Goal: Communication & Community: Answer question/provide support

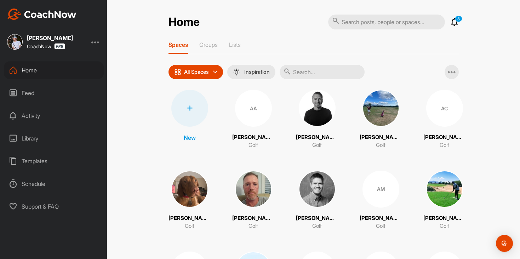
click at [457, 24] on icon at bounding box center [455, 22] width 9 height 9
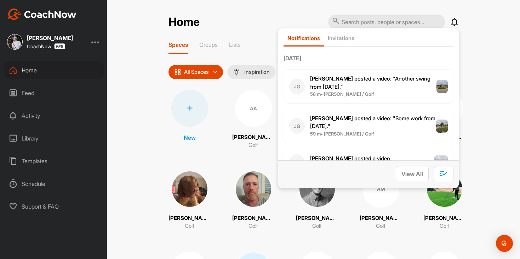
click at [457, 24] on icon at bounding box center [455, 22] width 9 height 9
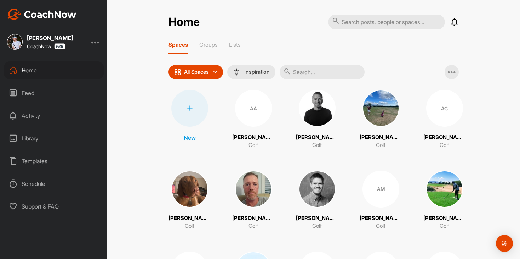
click at [53, 101] on div "Feed" at bounding box center [54, 93] width 100 height 18
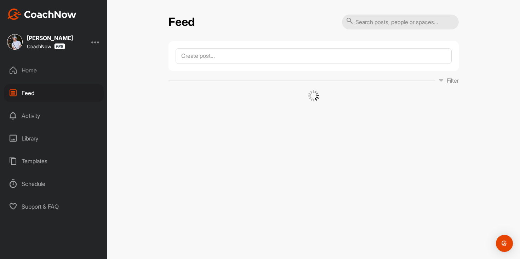
click at [47, 82] on div "Home Feed Activity Library Templates Schedule Support & FAQ" at bounding box center [53, 138] width 107 height 154
click at [54, 71] on div "Home" at bounding box center [54, 70] width 100 height 18
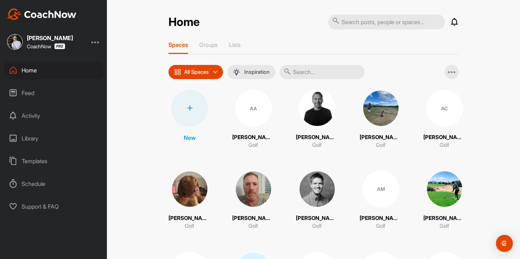
click at [54, 90] on div "Feed" at bounding box center [54, 93] width 100 height 18
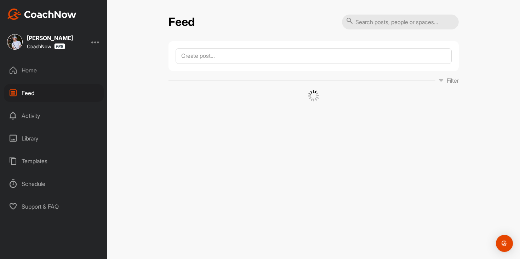
click at [59, 74] on div "Home" at bounding box center [54, 70] width 100 height 18
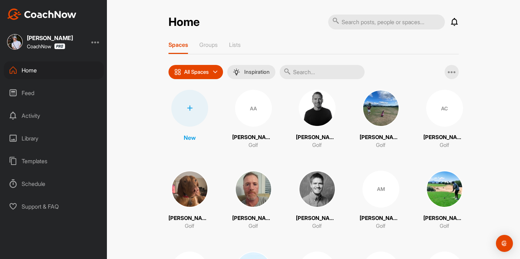
click at [58, 92] on div "Feed" at bounding box center [54, 93] width 100 height 18
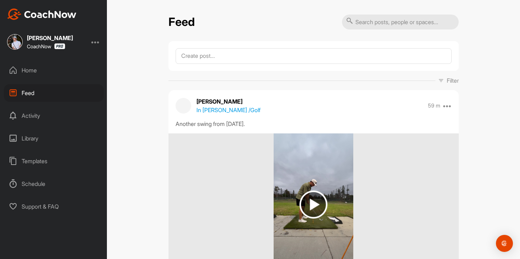
click at [56, 69] on div "Home" at bounding box center [54, 70] width 100 height 18
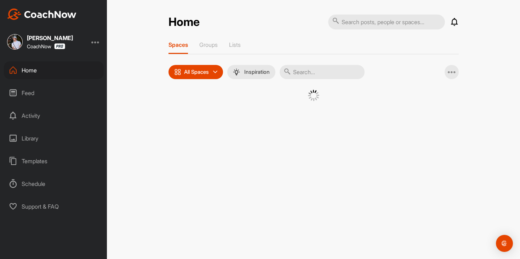
click at [62, 96] on div "Feed" at bounding box center [54, 93] width 100 height 18
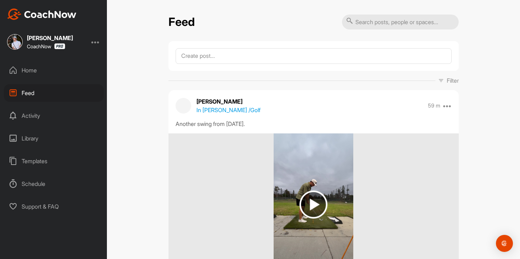
click at [63, 75] on div "Home" at bounding box center [54, 70] width 100 height 18
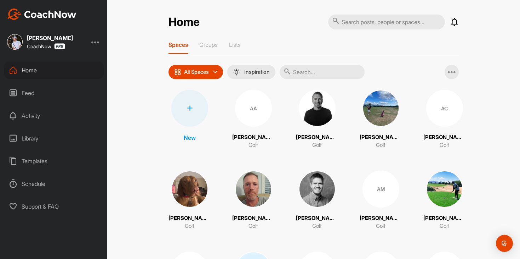
click at [67, 89] on div "Feed" at bounding box center [54, 93] width 100 height 18
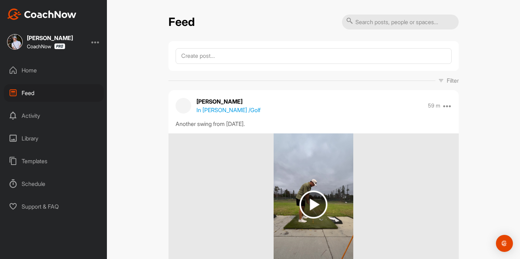
click at [68, 72] on div "Home" at bounding box center [54, 70] width 100 height 18
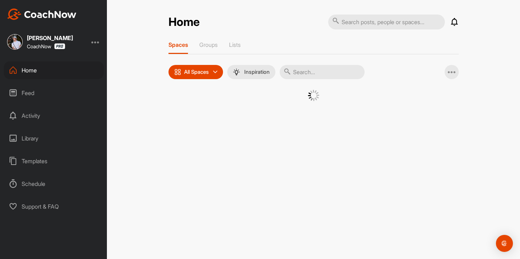
click at [68, 94] on div "Feed" at bounding box center [54, 93] width 100 height 18
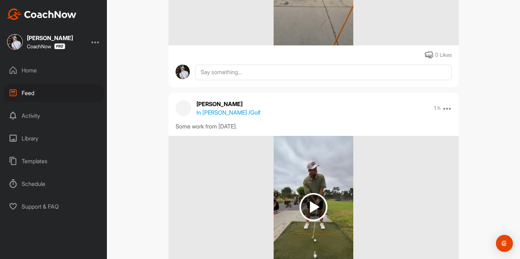
scroll to position [231, 0]
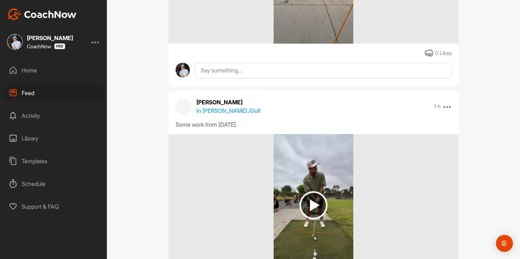
click at [44, 77] on div "Home" at bounding box center [54, 70] width 100 height 18
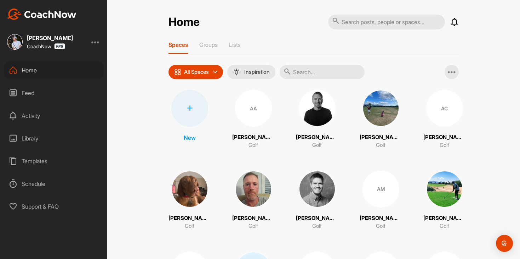
click at [40, 90] on div "Feed" at bounding box center [54, 93] width 100 height 18
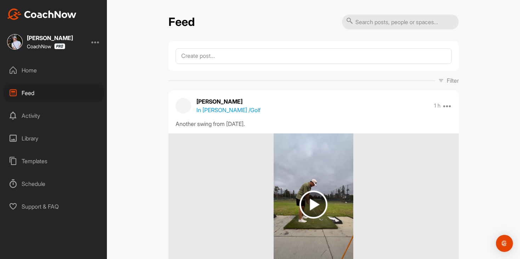
click at [56, 69] on div "Home" at bounding box center [54, 70] width 100 height 18
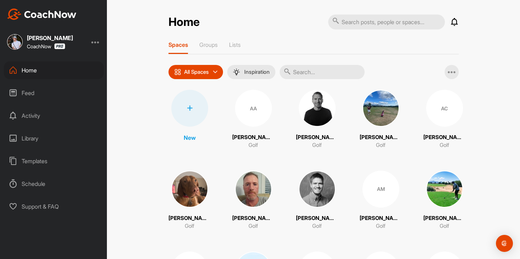
click at [323, 77] on input "text" at bounding box center [322, 72] width 85 height 14
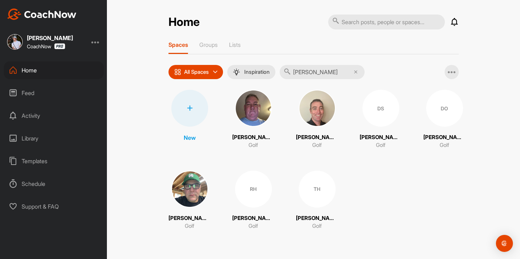
type input "[PERSON_NAME]"
click at [320, 186] on div "TH" at bounding box center [317, 188] width 37 height 37
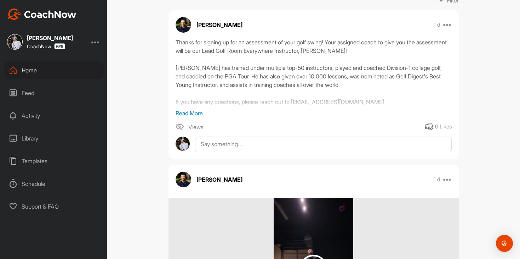
scroll to position [54, 0]
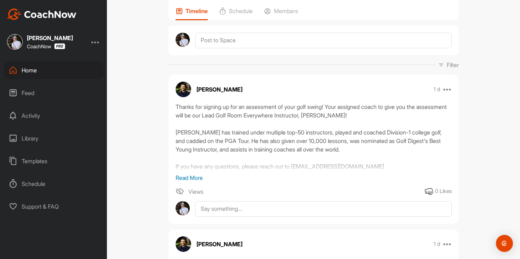
click at [84, 74] on div "Home" at bounding box center [54, 70] width 100 height 18
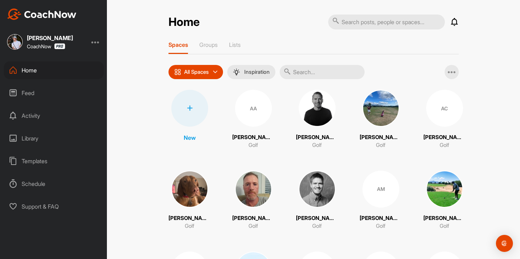
click at [315, 72] on input "text" at bounding box center [322, 72] width 85 height 14
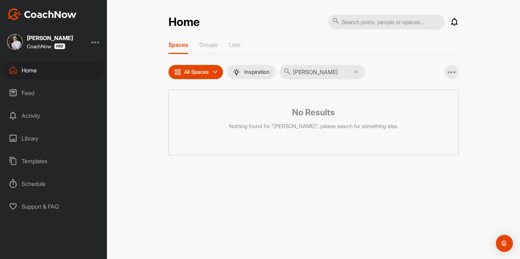
type input "[PERSON_NAME]"
click at [70, 81] on div "Home Feed Activity Library Templates Schedule Support & FAQ" at bounding box center [53, 138] width 107 height 154
click at [66, 92] on div "Feed" at bounding box center [54, 93] width 100 height 18
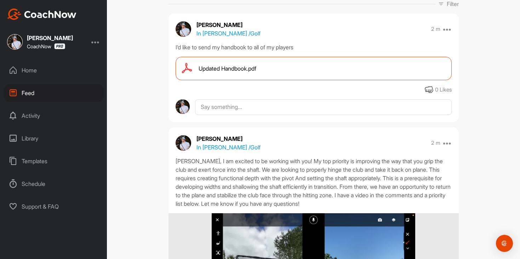
scroll to position [85, 0]
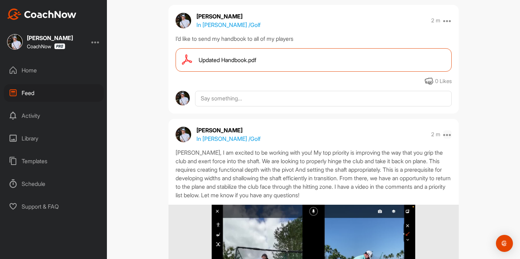
click at [447, 135] on icon at bounding box center [448, 134] width 9 height 9
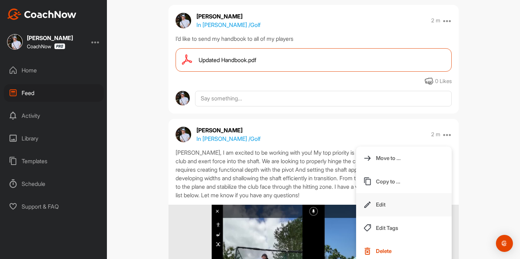
click at [391, 202] on button "Edit" at bounding box center [404, 204] width 96 height 23
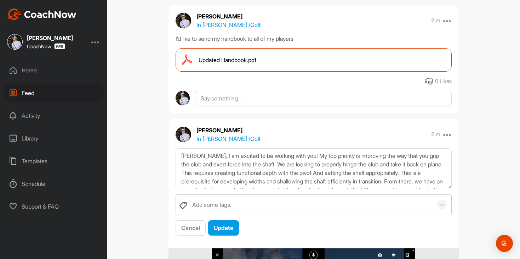
scroll to position [17, 0]
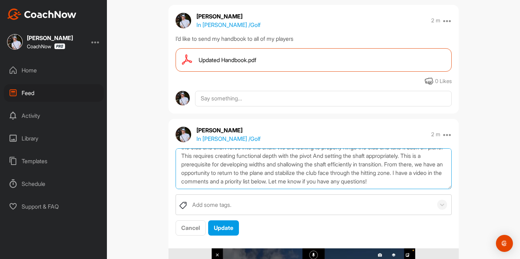
click at [434, 184] on textarea "[PERSON_NAME], I am excited to be working with you! My top priority is improvin…" at bounding box center [314, 168] width 276 height 41
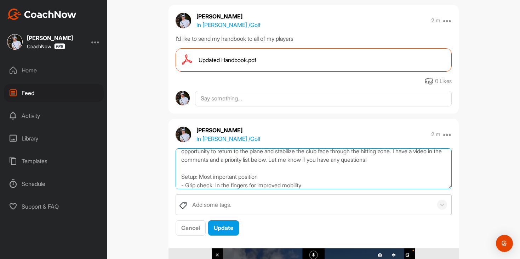
scroll to position [47, 0]
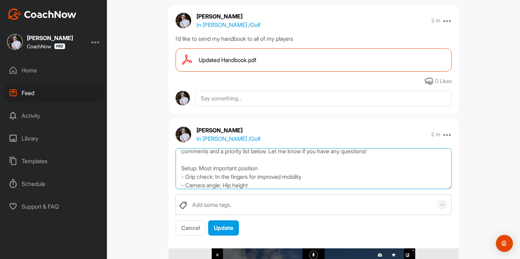
click at [179, 166] on textarea "[PERSON_NAME], I am excited to be working with you! My top priority is improvin…" at bounding box center [314, 168] width 276 height 41
click at [268, 184] on textarea "[PERSON_NAME], I am excited to be working with you! My top priority is improvin…" at bounding box center [314, 168] width 276 height 41
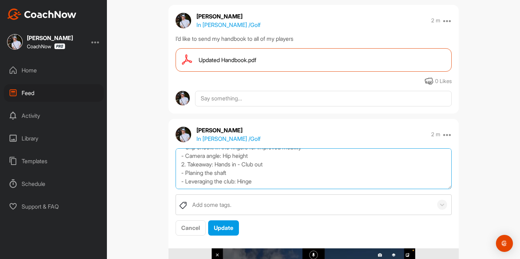
scroll to position [85, 0]
type textarea "[PERSON_NAME], I am excited to be working with you! My top priority is improvin…"
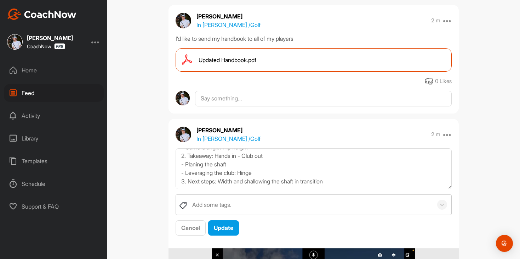
click at [242, 221] on div "Cancel Update" at bounding box center [314, 228] width 276 height 16
click at [236, 223] on button "Update" at bounding box center [223, 227] width 31 height 15
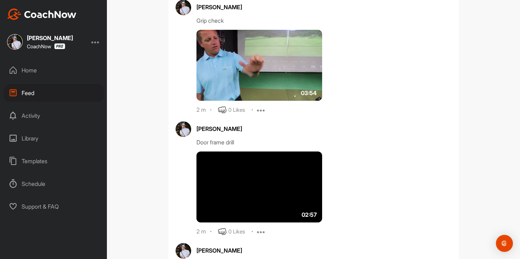
scroll to position [524, 0]
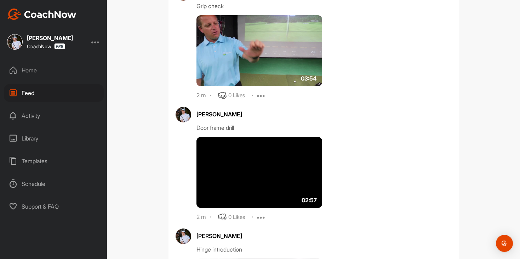
click at [64, 73] on div "Home" at bounding box center [54, 70] width 100 height 18
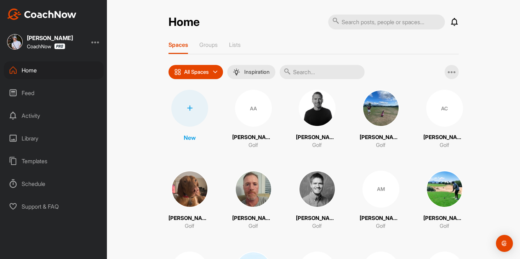
click at [319, 75] on input "text" at bounding box center [322, 72] width 85 height 14
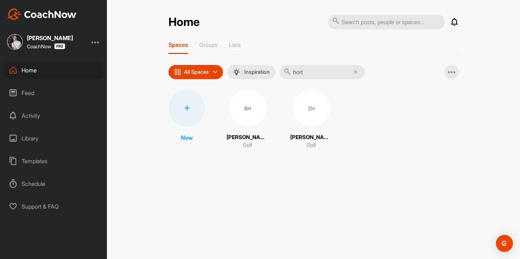
type input "hort"
click at [304, 111] on div "ZH" at bounding box center [311, 108] width 37 height 37
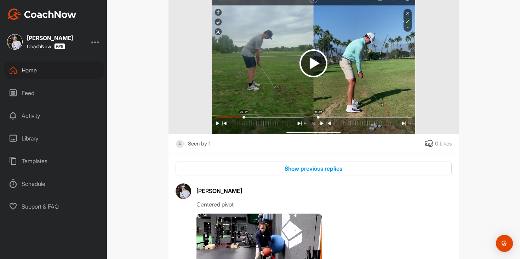
scroll to position [1570, 0]
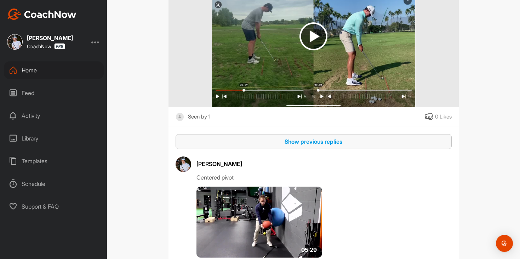
click at [323, 141] on div "Show previous replies" at bounding box center [313, 141] width 265 height 9
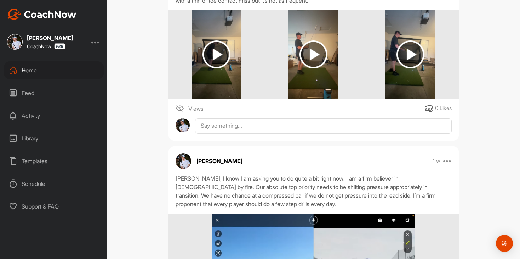
scroll to position [0, 0]
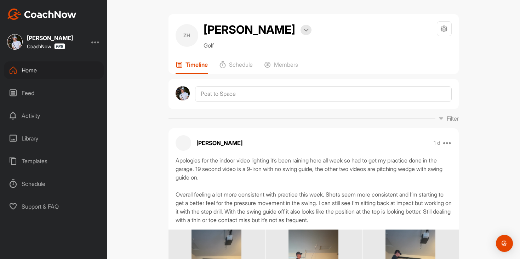
click at [21, 101] on div "Feed" at bounding box center [54, 93] width 100 height 18
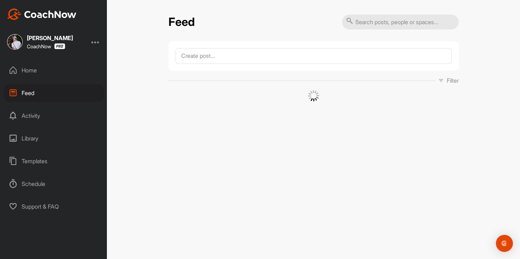
click at [44, 68] on div "Home" at bounding box center [54, 70] width 100 height 18
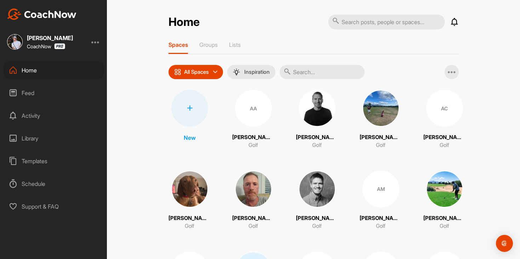
click at [76, 94] on div "Feed" at bounding box center [54, 93] width 100 height 18
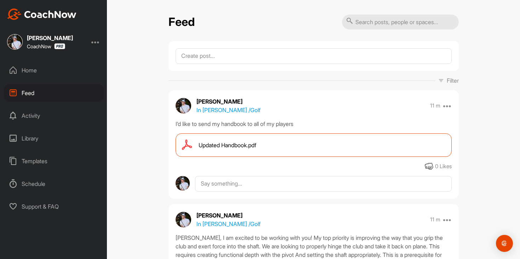
click at [70, 75] on div "Home" at bounding box center [54, 70] width 100 height 18
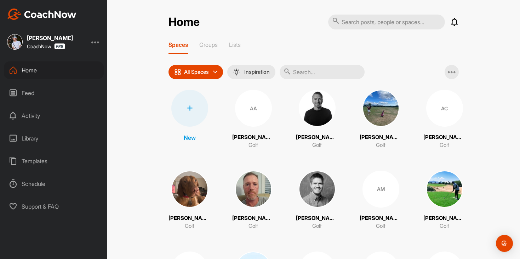
click at [66, 97] on div "Feed" at bounding box center [54, 93] width 100 height 18
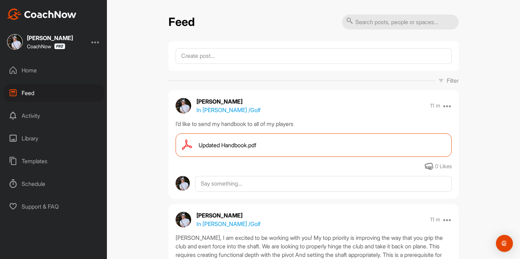
click at [60, 79] on div "Home" at bounding box center [54, 70] width 100 height 18
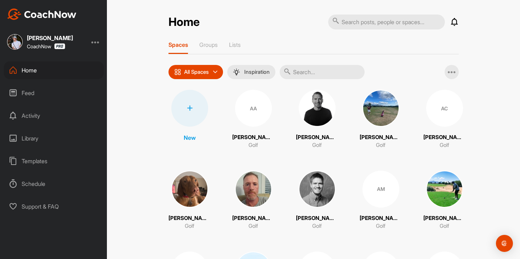
click at [63, 98] on div "Feed" at bounding box center [54, 93] width 100 height 18
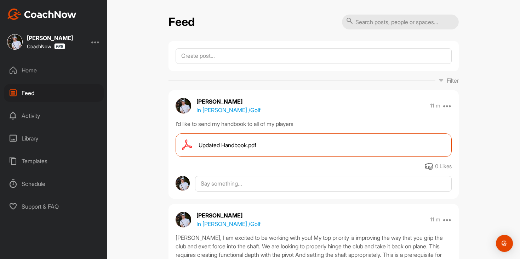
click at [62, 84] on div "Home Feed Activity Library Templates Schedule Support & FAQ" at bounding box center [53, 138] width 107 height 154
click at [62, 76] on div "Home" at bounding box center [54, 70] width 100 height 18
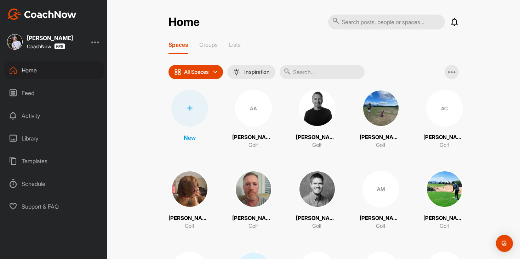
click at [63, 92] on div "Feed" at bounding box center [54, 93] width 100 height 18
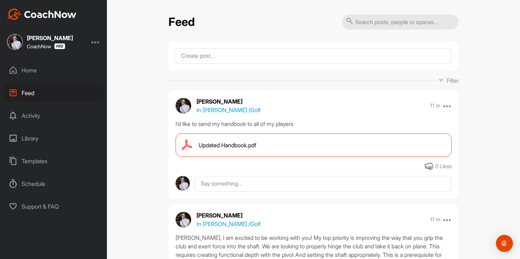
click at [67, 71] on div "Home" at bounding box center [54, 70] width 100 height 18
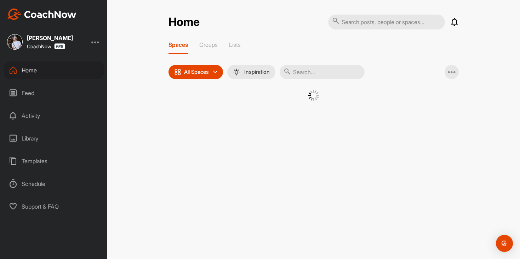
click at [67, 96] on div "Feed" at bounding box center [54, 93] width 100 height 18
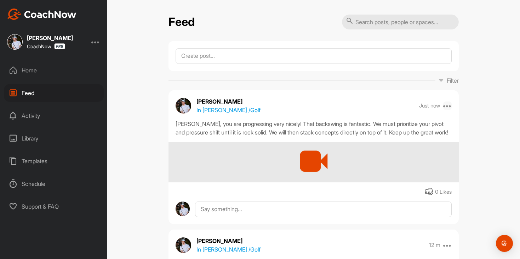
click at [446, 106] on icon at bounding box center [448, 105] width 9 height 9
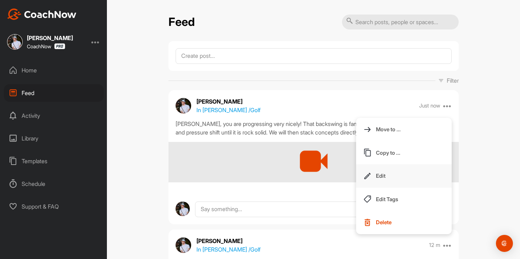
click at [404, 172] on button "Edit" at bounding box center [404, 175] width 96 height 23
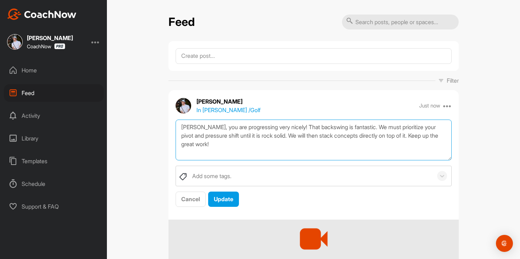
click at [400, 144] on textarea "[PERSON_NAME], you are progressing very nicely! That backswing is fantastic. We…" at bounding box center [314, 139] width 276 height 41
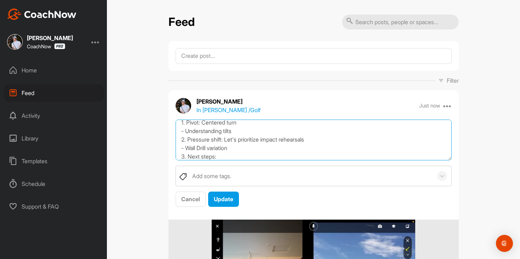
scroll to position [47, 0]
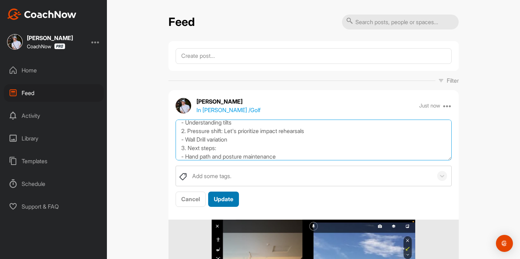
type textarea "[PERSON_NAME], you are progressing very nicely! That backswing is fantastic. We…"
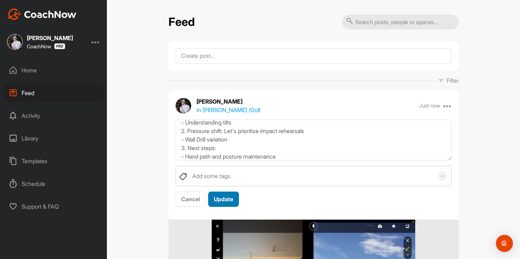
click at [237, 195] on button "Update" at bounding box center [223, 198] width 31 height 15
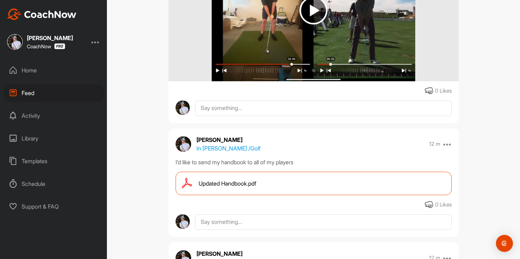
scroll to position [299, 0]
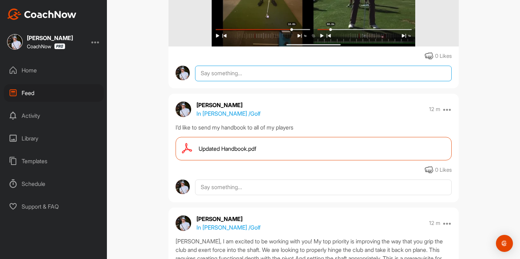
click at [277, 77] on textarea at bounding box center [323, 74] width 257 height 16
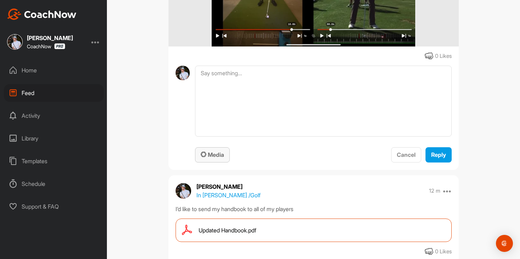
click at [229, 150] on button "Media" at bounding box center [212, 154] width 35 height 15
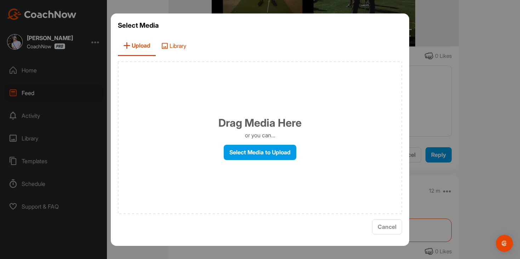
click at [184, 46] on span "Library" at bounding box center [174, 46] width 36 height 20
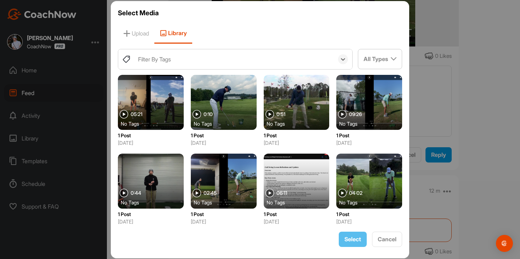
click at [188, 56] on div "Filter By Tags" at bounding box center [234, 59] width 199 height 20
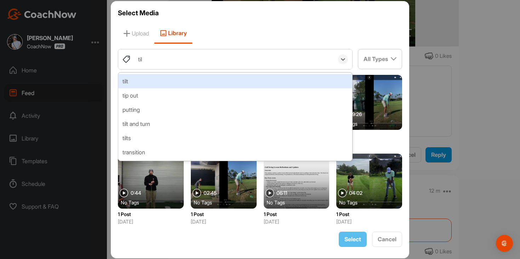
type input "tilt"
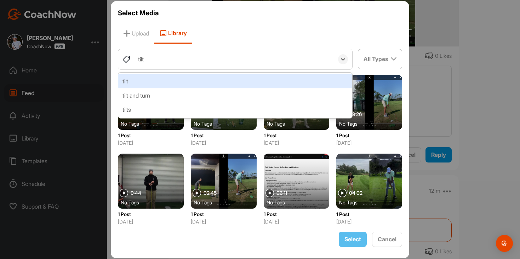
click at [180, 86] on div "tilt" at bounding box center [235, 81] width 235 height 14
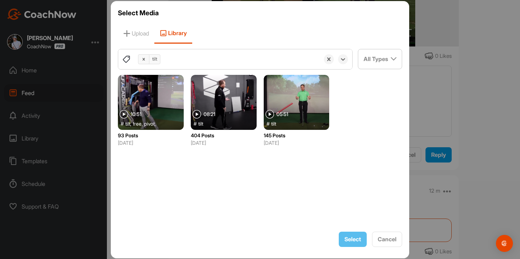
click at [230, 103] on div at bounding box center [224, 102] width 66 height 55
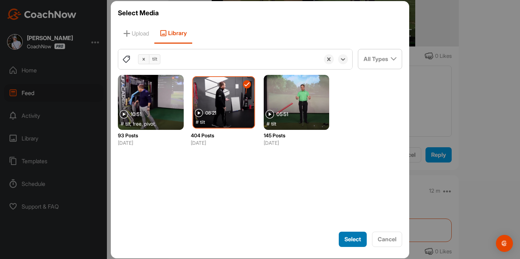
click at [348, 237] on span "Select" at bounding box center [353, 238] width 17 height 7
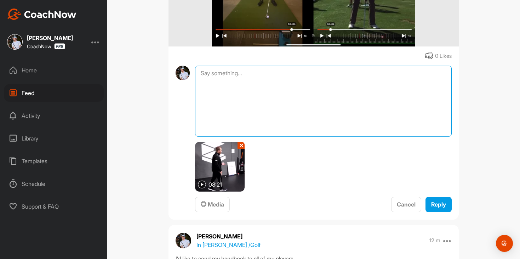
click at [344, 133] on textarea at bounding box center [323, 101] width 257 height 71
type textarea "Pivot deep dive"
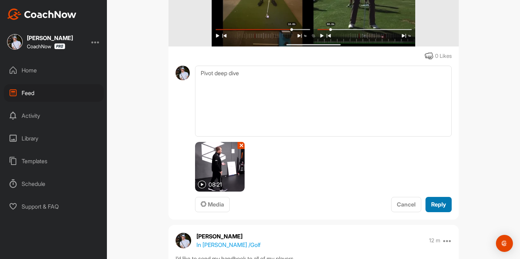
click at [434, 205] on span "Reply" at bounding box center [439, 204] width 15 height 7
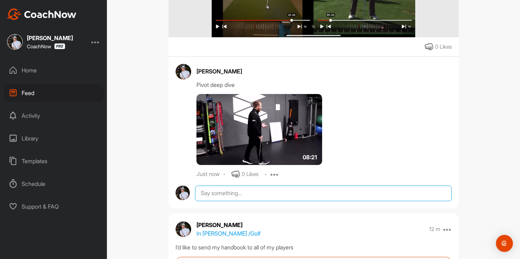
click at [275, 192] on textarea at bounding box center [323, 193] width 257 height 16
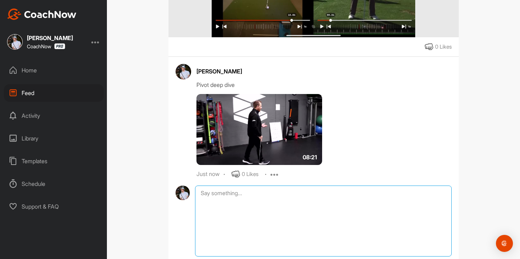
scroll to position [373, 0]
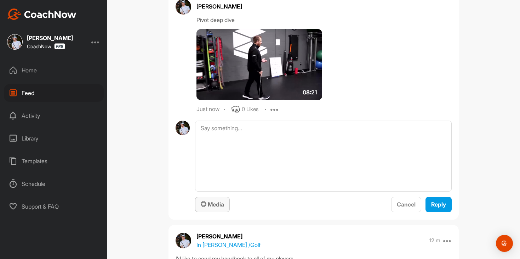
click at [216, 206] on span "Media" at bounding box center [212, 204] width 23 height 7
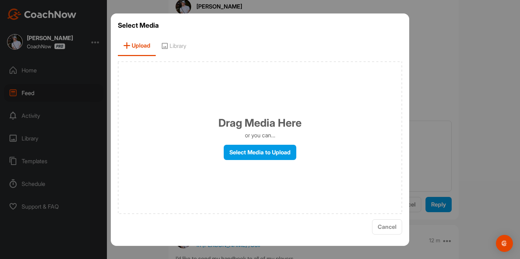
click at [166, 34] on div "Select Media Upload Library Drag Media Here or you can... Select Media to Uploa…" at bounding box center [260, 129] width 299 height 232
click at [166, 40] on span "Library" at bounding box center [174, 46] width 36 height 20
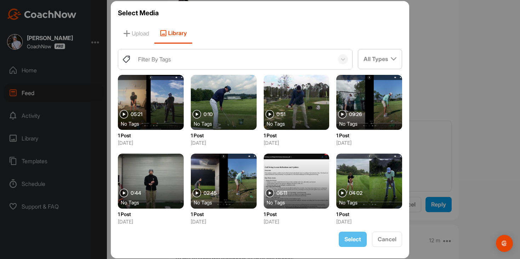
click at [185, 70] on div "Filter By Tags All Types Filter By Images Videos Audio Documents 05:21 No Tags …" at bounding box center [260, 137] width 285 height 177
click at [187, 65] on div "Filter By Tags" at bounding box center [234, 59] width 199 height 20
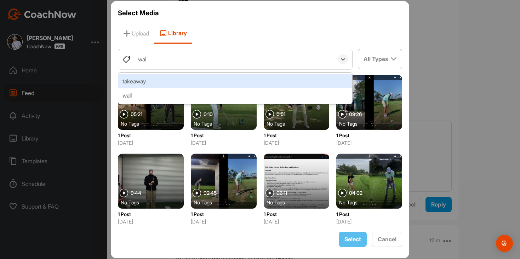
type input "wall"
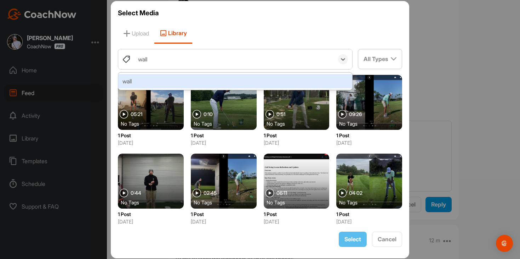
click at [181, 78] on div "wall" at bounding box center [235, 81] width 235 height 14
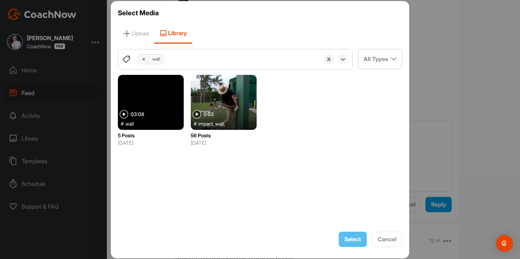
click at [215, 105] on div at bounding box center [224, 102] width 66 height 55
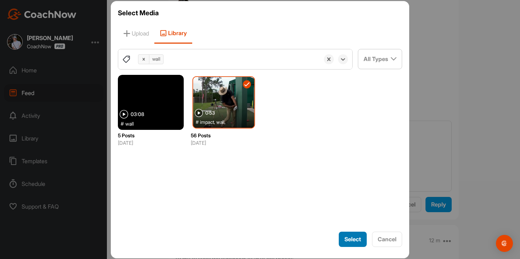
click at [347, 236] on span "Select" at bounding box center [353, 238] width 17 height 7
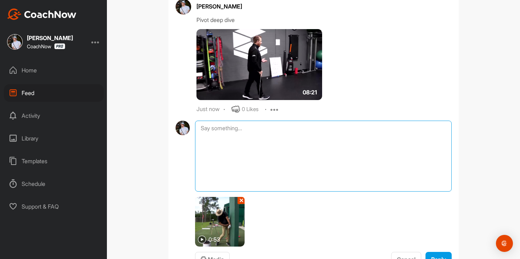
click at [347, 165] on textarea at bounding box center [323, 155] width 257 height 71
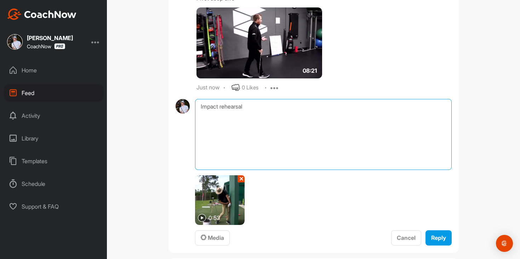
scroll to position [400, 0]
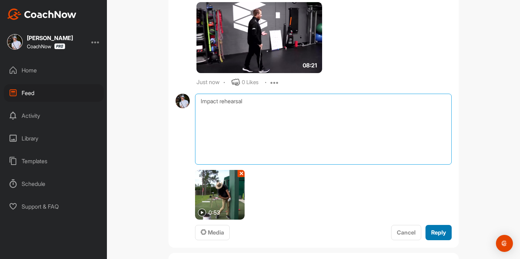
type textarea "Impact rehearsal"
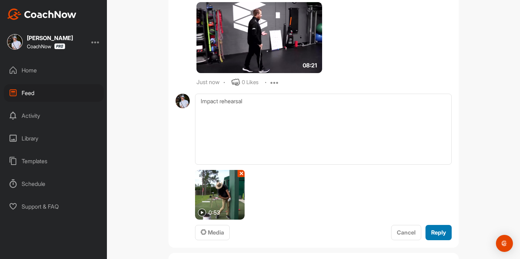
click at [432, 229] on span "Reply" at bounding box center [439, 232] width 15 height 7
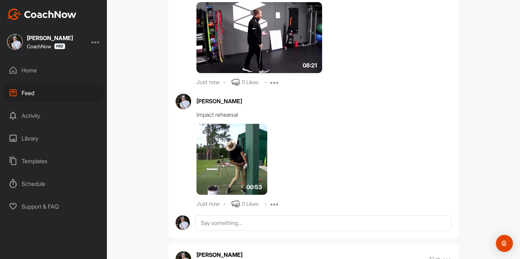
click at [73, 68] on div "Home" at bounding box center [54, 70] width 100 height 18
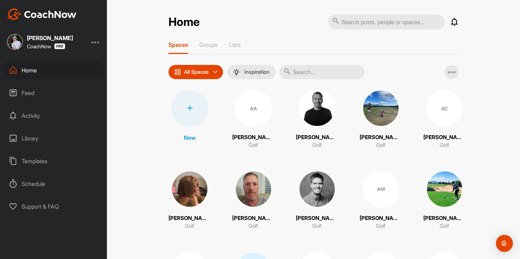
click at [46, 91] on div "Feed" at bounding box center [54, 93] width 100 height 18
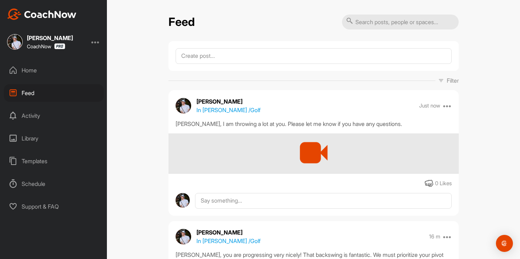
click at [452, 105] on div "[PERSON_NAME] In [PERSON_NAME] / Golf Just now Move to ... Copy to ... Edit Edi…" at bounding box center [314, 105] width 291 height 17
click at [449, 106] on icon at bounding box center [448, 105] width 9 height 9
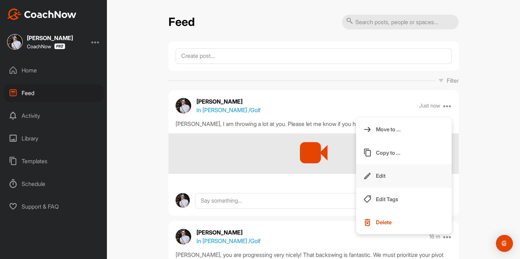
click at [390, 179] on button "Edit" at bounding box center [404, 175] width 96 height 23
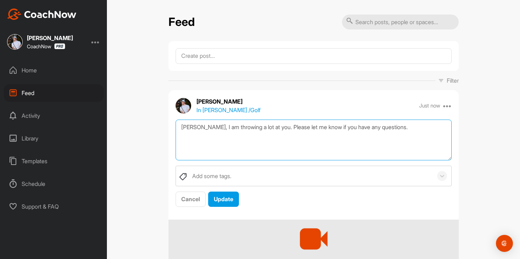
click at [405, 129] on textarea "[PERSON_NAME], I am throwing a lot at you. Please let me know if you have any q…" at bounding box center [314, 139] width 276 height 41
drag, startPoint x: 220, startPoint y: 144, endPoint x: 156, endPoint y: 144, distance: 64.1
click at [156, 144] on div "Feed Filter Media Type Images Videos Notes Audio Documents Author [PERSON_NAME]…" at bounding box center [313, 129] width 413 height 259
click at [409, 131] on textarea "[PERSON_NAME], I am throwing a lot at you. Please let me know if you have any q…" at bounding box center [314, 139] width 276 height 41
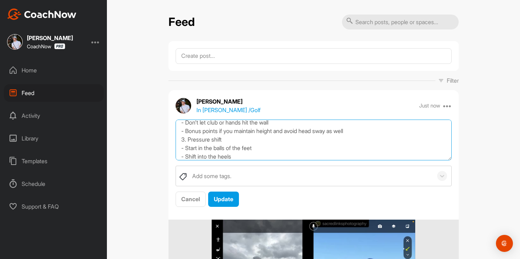
scroll to position [73, 0]
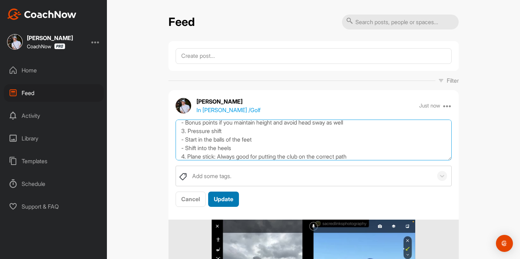
type textarea "[PERSON_NAME], I am throwing a lot at you. Please let me know if you have any q…"
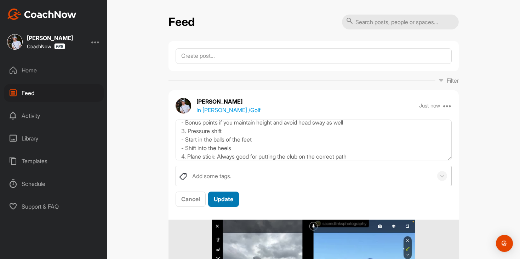
click at [231, 204] on button "Update" at bounding box center [223, 198] width 31 height 15
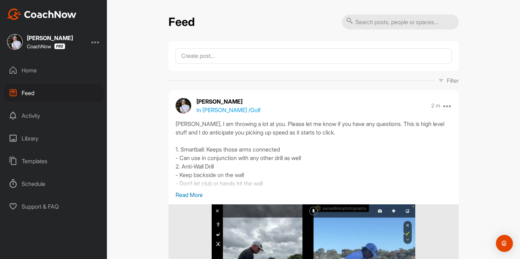
click at [198, 196] on p "Read More" at bounding box center [314, 194] width 276 height 9
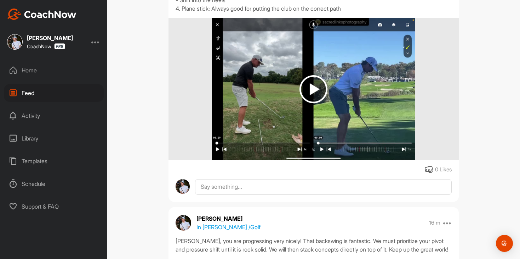
scroll to position [242, 0]
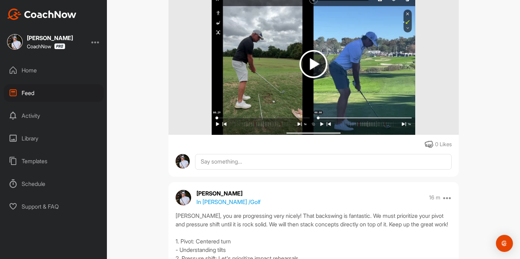
click at [57, 76] on div "Home" at bounding box center [54, 70] width 100 height 18
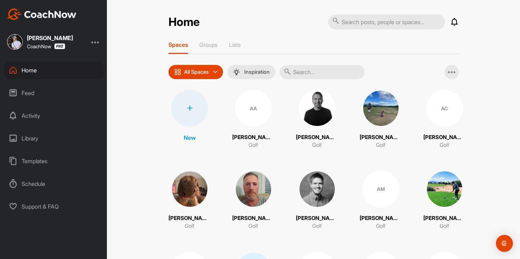
click at [68, 87] on div "Feed" at bounding box center [54, 93] width 100 height 18
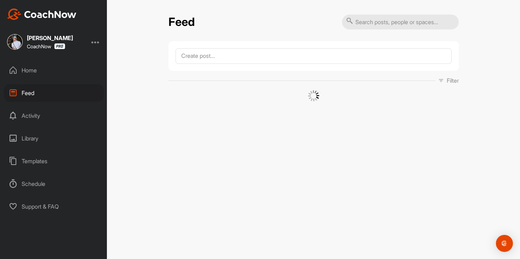
click at [72, 76] on div "Home" at bounding box center [54, 70] width 100 height 18
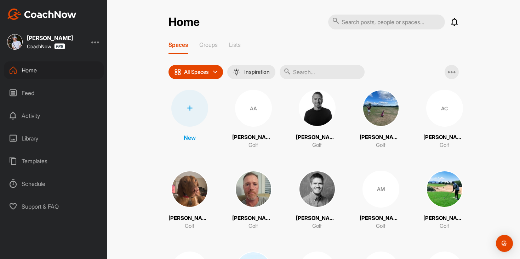
click at [67, 92] on div "Feed" at bounding box center [54, 93] width 100 height 18
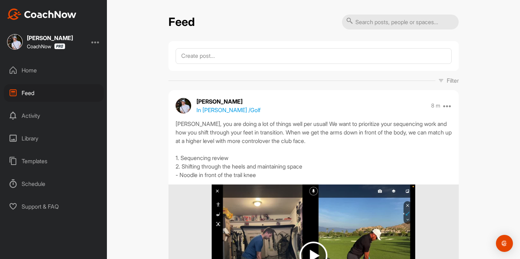
click at [66, 79] on div "Home Feed Activity Library Templates Schedule Support & FAQ" at bounding box center [53, 138] width 107 height 154
click at [66, 75] on div "Home" at bounding box center [54, 70] width 100 height 18
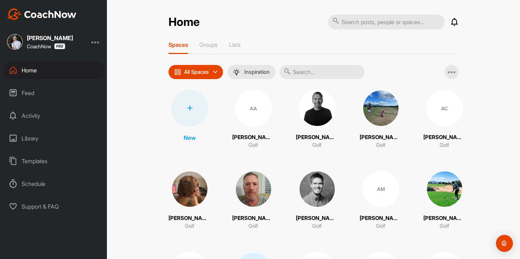
click at [66, 90] on div "Feed" at bounding box center [54, 93] width 100 height 18
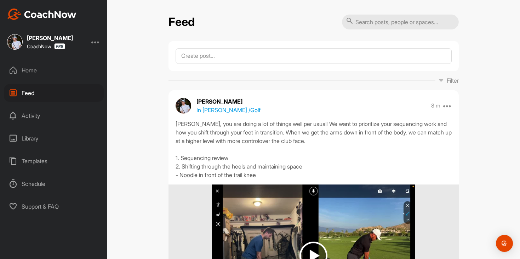
click at [40, 72] on div "Home" at bounding box center [54, 70] width 100 height 18
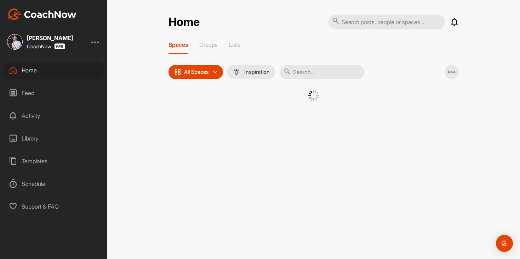
click at [47, 92] on div "Feed" at bounding box center [54, 93] width 100 height 18
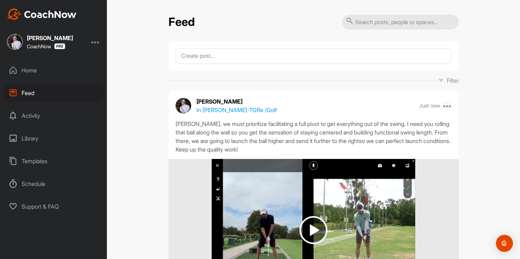
click at [450, 107] on icon at bounding box center [448, 105] width 9 height 9
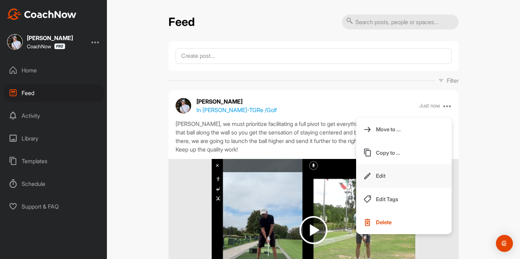
click at [404, 186] on button "Edit" at bounding box center [404, 175] width 96 height 23
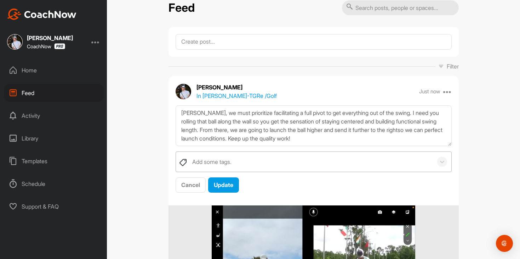
scroll to position [37, 0]
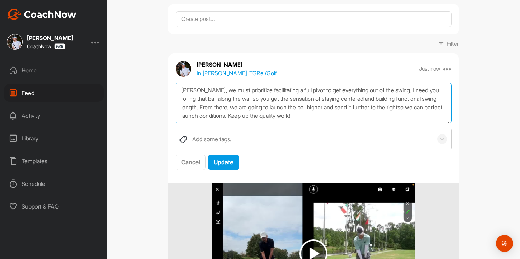
click at [394, 116] on textarea "[PERSON_NAME], we must prioritize facilitating a full pivot to get everything o…" at bounding box center [314, 103] width 276 height 41
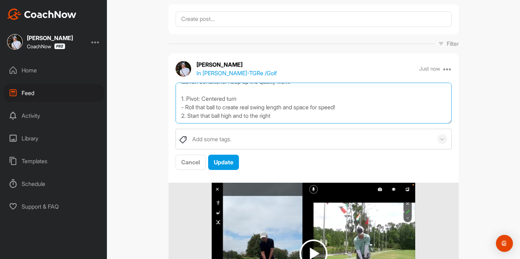
scroll to position [39, 0]
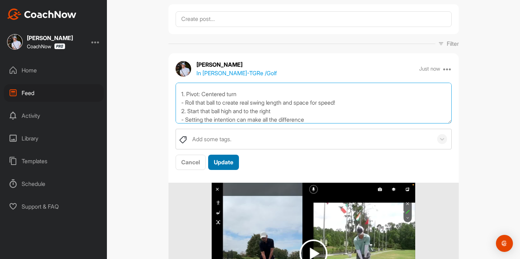
type textarea "[PERSON_NAME], we must prioritize facilitating a full pivot to get everything o…"
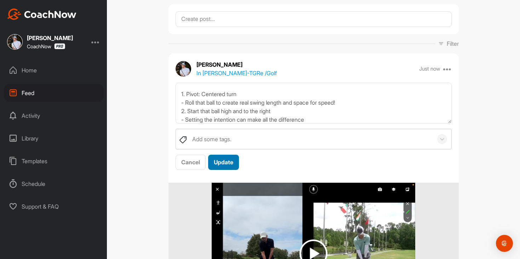
click at [229, 166] on div "Update" at bounding box center [223, 162] width 19 height 9
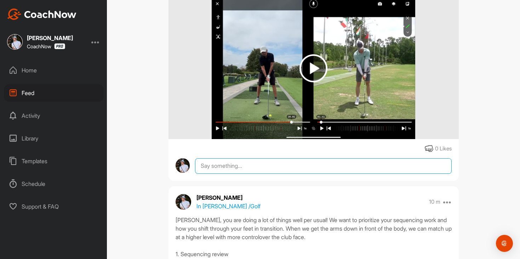
click at [229, 166] on textarea at bounding box center [323, 166] width 257 height 16
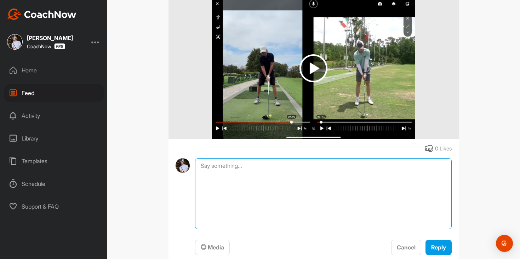
scroll to position [257, 0]
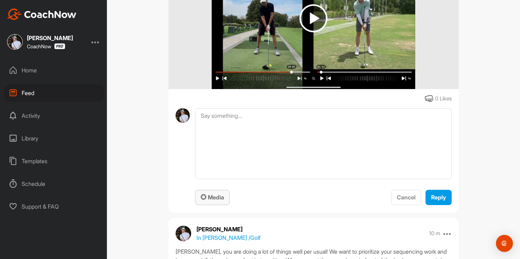
click at [205, 204] on button "Media" at bounding box center [212, 197] width 35 height 15
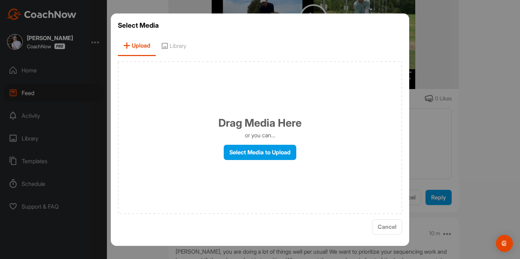
click at [184, 71] on div "Drag Media Here or you can... Select Media to Upload" at bounding box center [260, 137] width 285 height 152
click at [184, 52] on span "Library" at bounding box center [174, 46] width 36 height 20
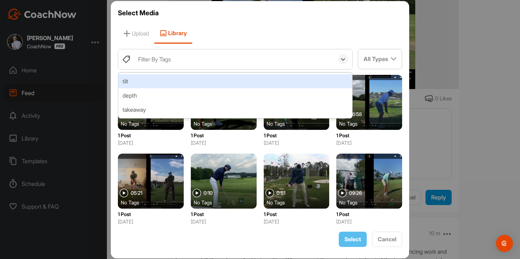
click at [197, 68] on div "Filter By Tags" at bounding box center [234, 59] width 199 height 20
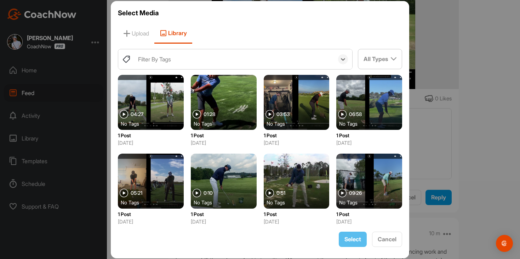
click at [196, 68] on div "Filter By Tags" at bounding box center [234, 59] width 199 height 20
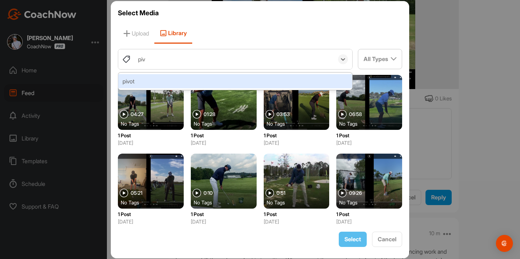
type input "pivo"
click at [186, 80] on div "pivot" at bounding box center [235, 81] width 235 height 14
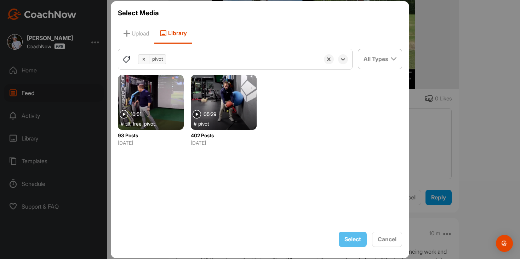
click at [227, 103] on div at bounding box center [224, 102] width 66 height 55
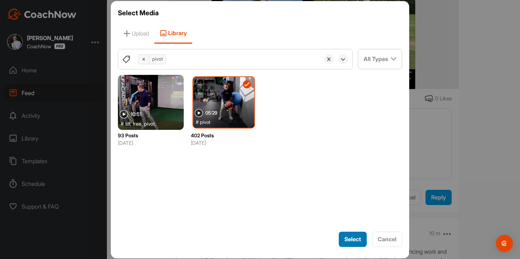
click at [350, 232] on button "Select" at bounding box center [353, 238] width 28 height 15
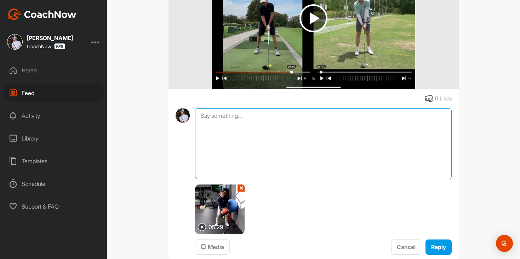
click at [350, 162] on textarea at bounding box center [323, 143] width 257 height 71
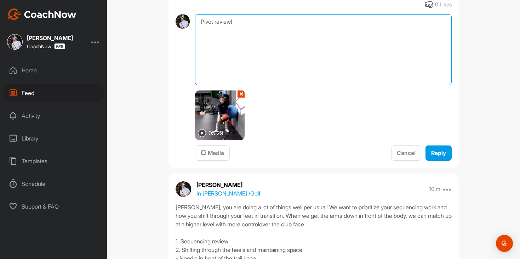
scroll to position [360, 0]
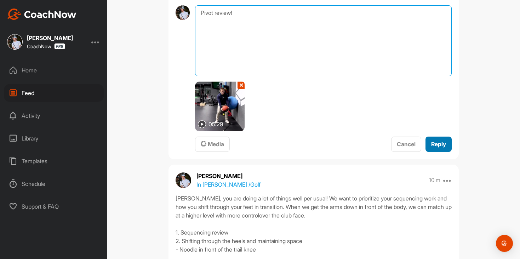
type textarea "Pivot review!"
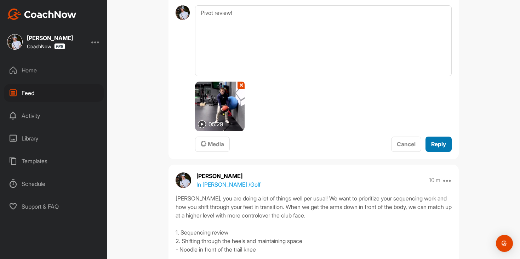
click at [436, 141] on span "Reply" at bounding box center [439, 143] width 15 height 7
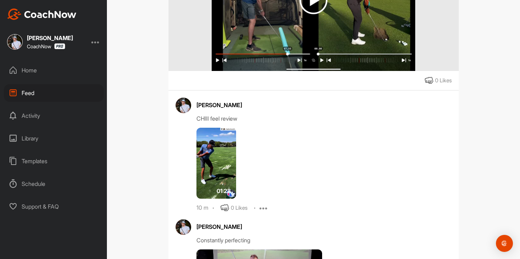
scroll to position [910, 0]
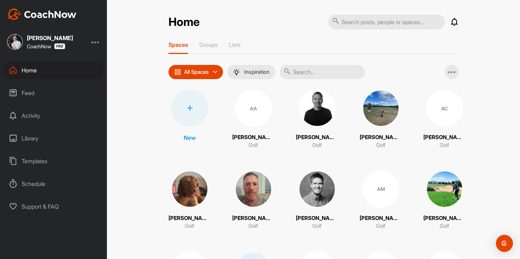
click at [65, 81] on div "Home Feed Activity Library Templates Schedule Support & FAQ" at bounding box center [53, 138] width 107 height 154
click at [64, 86] on div "Feed" at bounding box center [54, 93] width 100 height 18
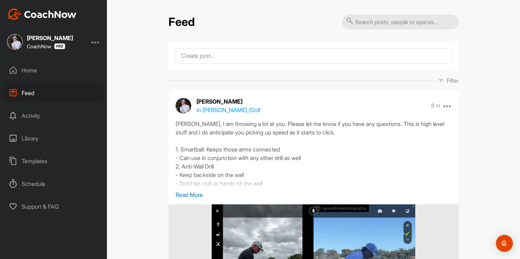
click at [51, 65] on div "Home" at bounding box center [54, 70] width 100 height 18
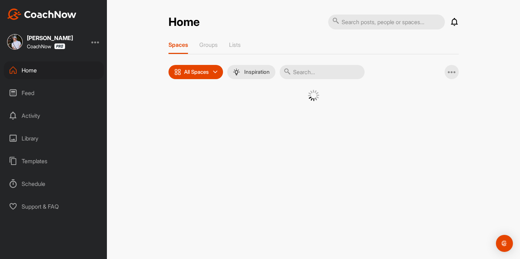
click at [53, 98] on div "Feed" at bounding box center [54, 93] width 100 height 18
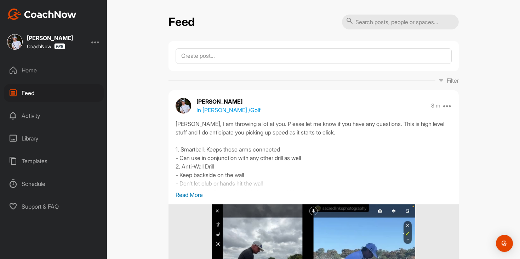
click at [61, 80] on div "Home Feed Activity Library Templates Schedule Support & FAQ" at bounding box center [53, 138] width 107 height 154
click at [64, 71] on div "Home" at bounding box center [54, 70] width 100 height 18
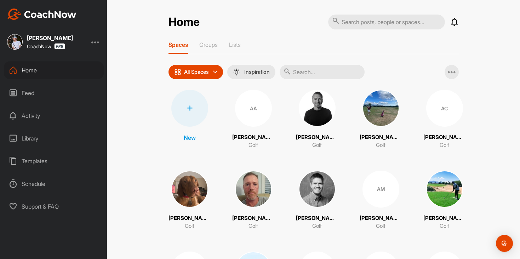
click at [75, 98] on div "Feed" at bounding box center [54, 93] width 100 height 18
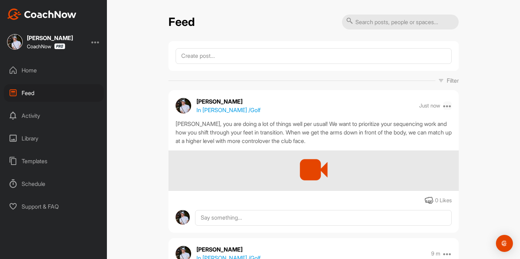
click at [446, 106] on icon at bounding box center [448, 105] width 9 height 9
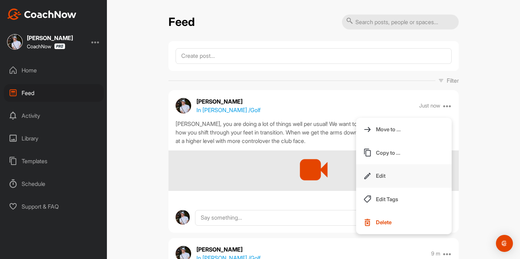
click at [398, 173] on button "Edit" at bounding box center [404, 175] width 96 height 23
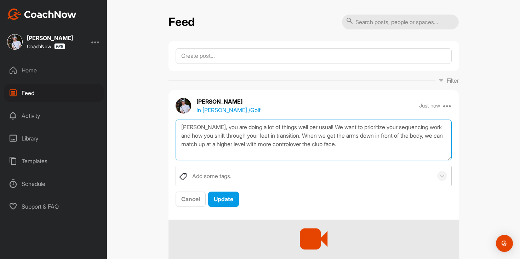
click at [389, 147] on textarea "Dylan, you are doing a lot of things well per usual! We want to prioritize your…" at bounding box center [314, 139] width 276 height 41
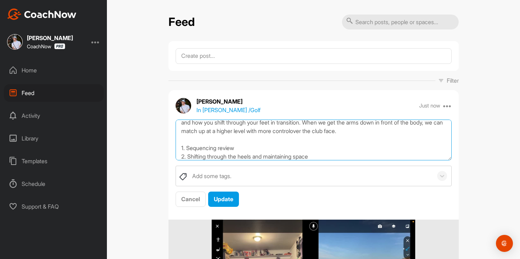
scroll to position [22, 0]
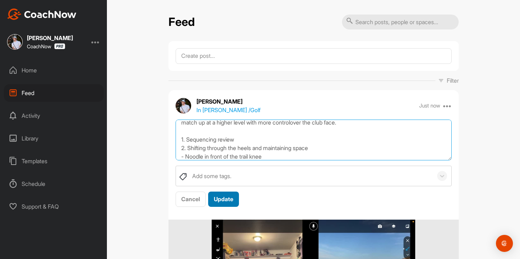
type textarea "[PERSON_NAME], you are doing a lot of things well per usual! We want to priorit…"
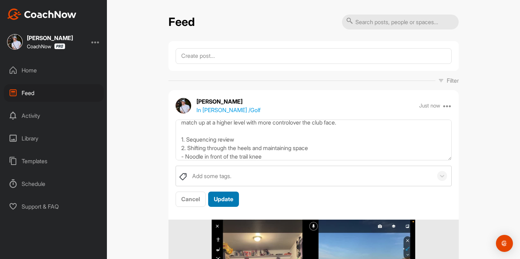
click at [225, 196] on span "Update" at bounding box center [223, 198] width 19 height 7
